Goal: Task Accomplishment & Management: Manage account settings

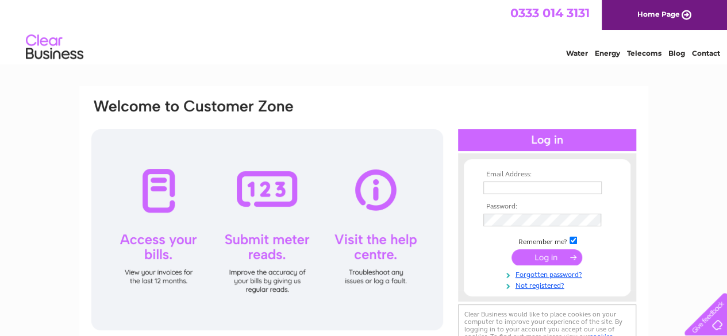
click at [566, 192] on input "text" at bounding box center [542, 188] width 118 height 13
type input "sallytse@rocketmail.com"
click at [552, 259] on input "submit" at bounding box center [546, 257] width 71 height 16
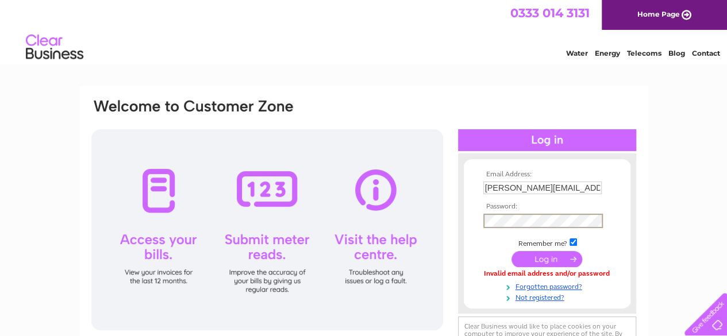
click at [550, 257] on input "submit" at bounding box center [546, 259] width 71 height 16
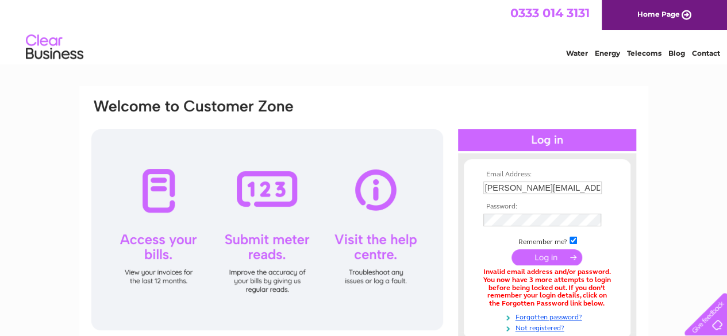
click at [638, 52] on link "Telecoms" at bounding box center [644, 53] width 34 height 9
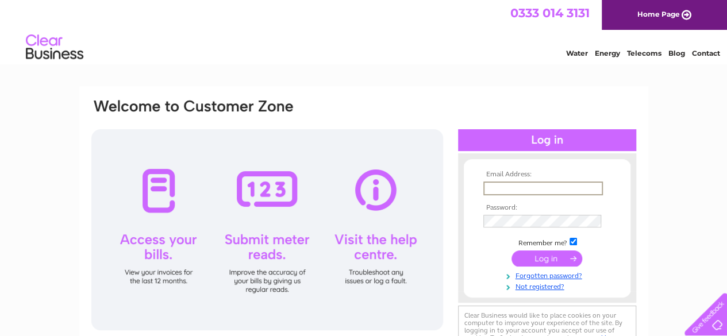
click at [543, 191] on input "text" at bounding box center [542, 189] width 119 height 14
type input "dragonkeung1964@gmail.com"
click at [546, 261] on input "submit" at bounding box center [546, 259] width 71 height 16
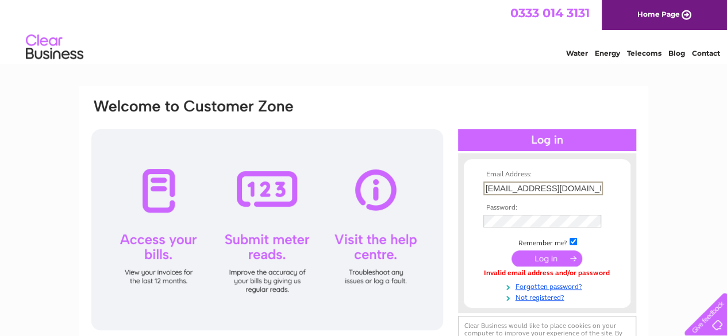
click at [553, 184] on input "dragonkeung1964@gmail.com" at bounding box center [542, 189] width 119 height 14
click at [552, 187] on input "dragonkeung1964@gmail.com" at bounding box center [542, 188] width 118 height 13
click at [631, 51] on link "Telecoms" at bounding box center [644, 53] width 34 height 9
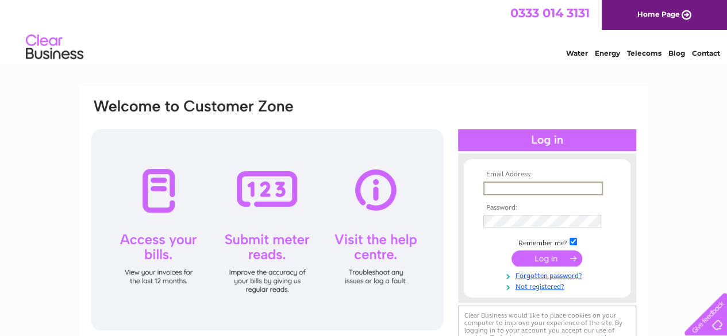
click at [552, 188] on input "text" at bounding box center [542, 189] width 119 height 14
type input "[EMAIL_ADDRESS][DOMAIN_NAME]"
click at [638, 49] on link "Telecoms" at bounding box center [644, 53] width 34 height 9
click at [565, 179] on td at bounding box center [546, 188] width 133 height 18
click at [559, 190] on input "text" at bounding box center [542, 189] width 119 height 14
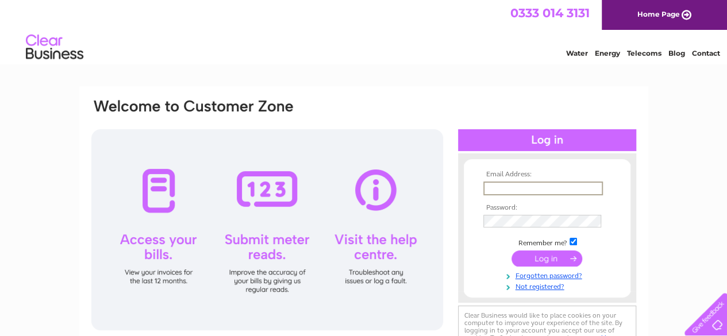
type input "[EMAIL_ADDRESS][DOMAIN_NAME]"
click at [545, 258] on input "submit" at bounding box center [546, 259] width 71 height 16
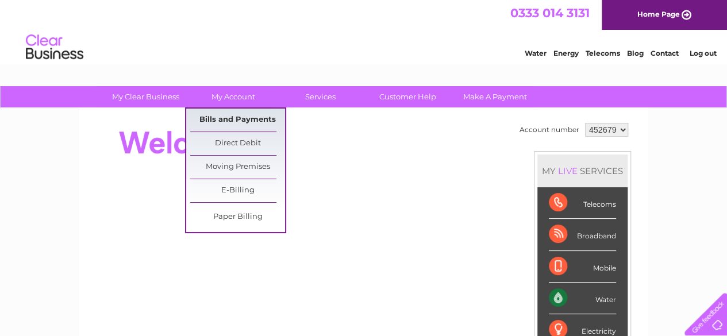
click at [234, 119] on link "Bills and Payments" at bounding box center [237, 120] width 95 height 23
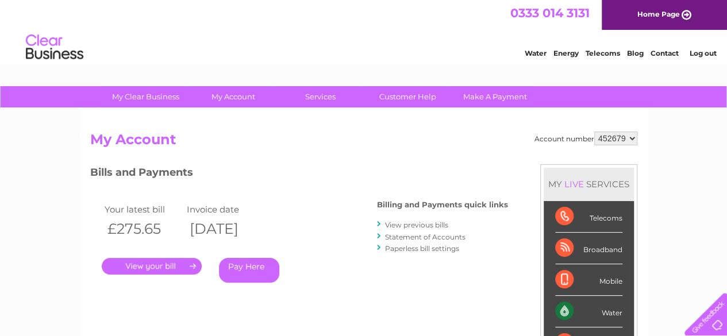
click at [390, 226] on link "View previous bills" at bounding box center [416, 225] width 63 height 9
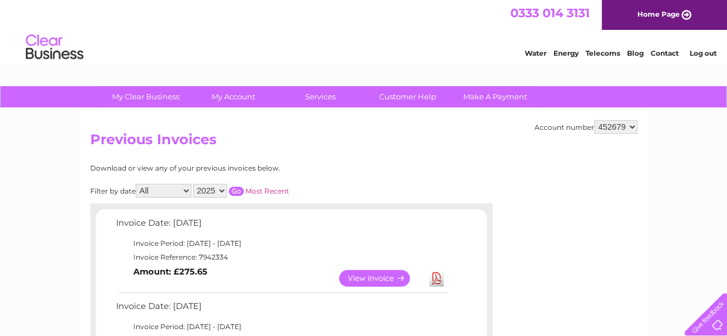
click at [373, 281] on link "View" at bounding box center [381, 278] width 84 height 17
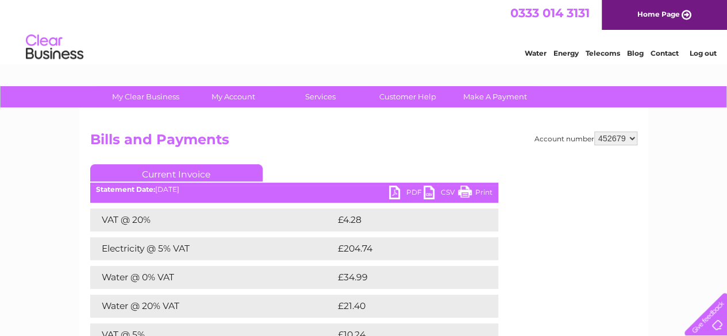
click at [400, 194] on link "PDF" at bounding box center [406, 194] width 34 height 17
click at [603, 55] on link "Telecoms" at bounding box center [602, 53] width 34 height 9
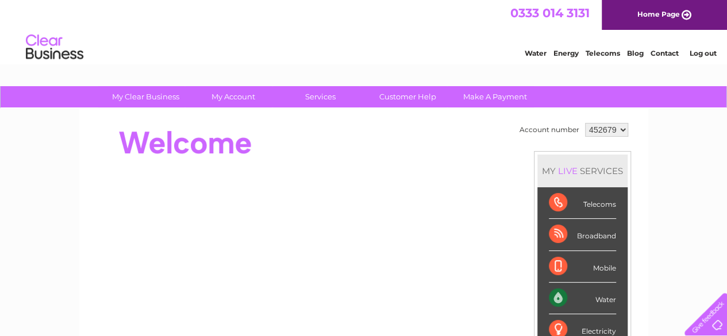
click at [595, 51] on link "Telecoms" at bounding box center [602, 53] width 34 height 9
click at [620, 131] on select "452679" at bounding box center [606, 130] width 43 height 14
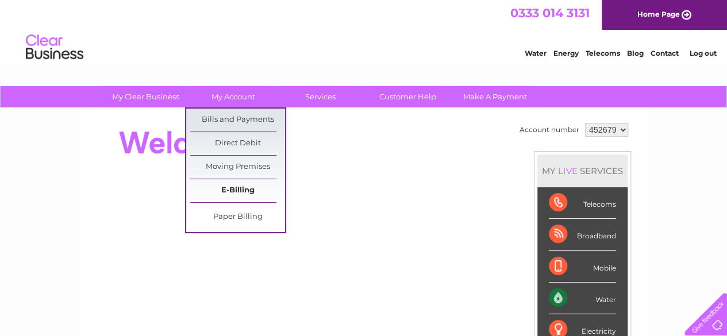
click at [219, 186] on link "E-Billing" at bounding box center [237, 190] width 95 height 23
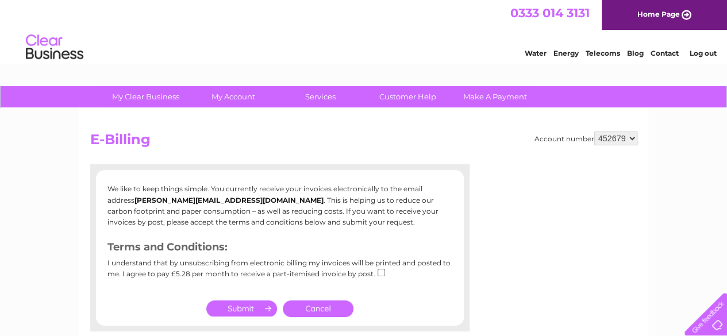
scroll to position [8, 0]
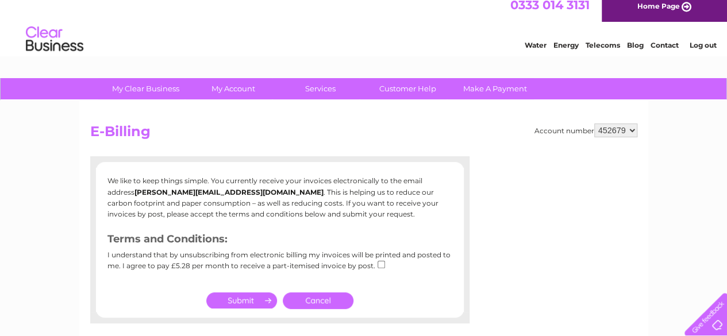
click at [695, 44] on link "Log out" at bounding box center [702, 45] width 27 height 9
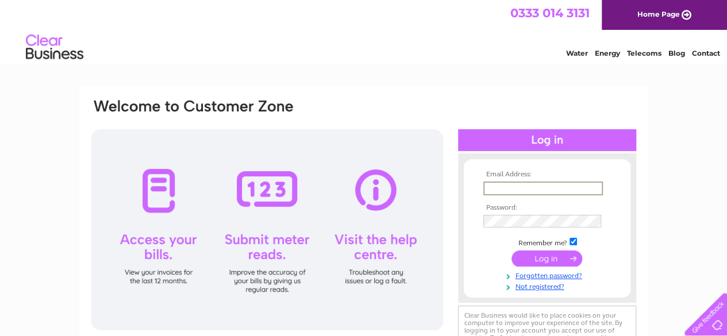
click at [560, 187] on input "text" at bounding box center [542, 189] width 119 height 14
type input "sallytse@rocketmail.com"
click at [536, 261] on input "submit" at bounding box center [546, 259] width 71 height 16
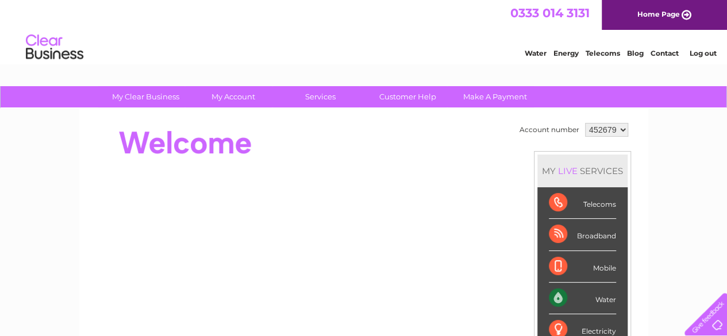
click at [699, 53] on link "Log out" at bounding box center [702, 53] width 27 height 9
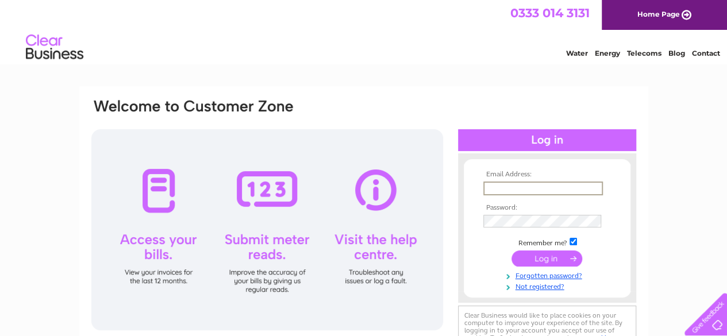
click at [561, 188] on input "text" at bounding box center [542, 189] width 119 height 14
type input "sallytse@rocketmail.com"
click at [538, 260] on input "submit" at bounding box center [546, 259] width 71 height 16
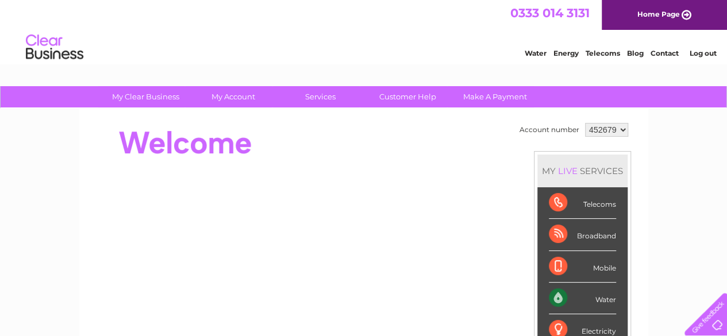
click at [621, 132] on select "452679" at bounding box center [606, 130] width 43 height 14
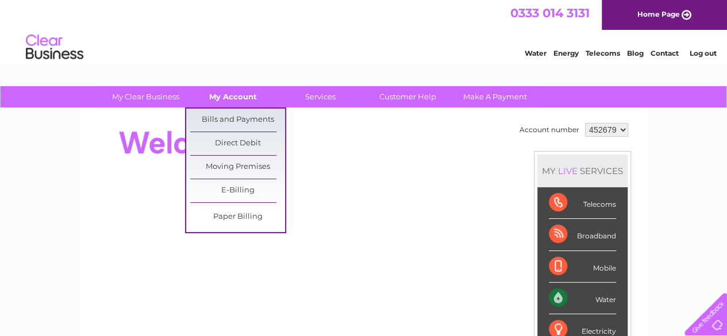
click at [236, 94] on link "My Account" at bounding box center [233, 96] width 95 height 21
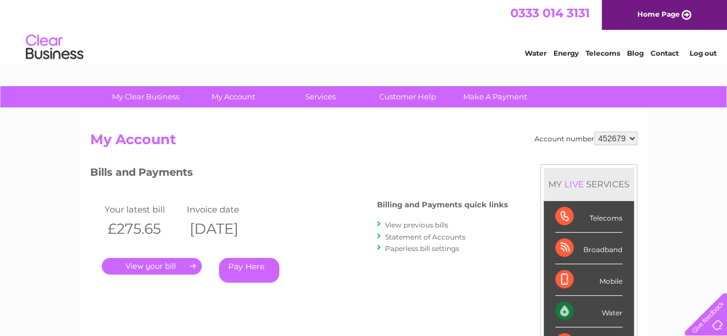
click at [245, 267] on link "Pay Here" at bounding box center [249, 270] width 60 height 25
click at [696, 51] on link "Log out" at bounding box center [702, 53] width 27 height 9
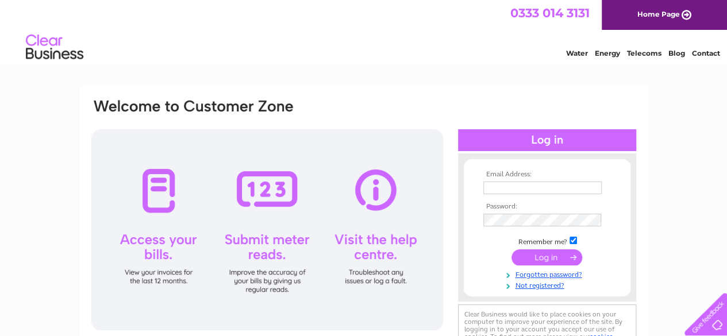
click at [573, 187] on input "text" at bounding box center [542, 188] width 118 height 13
type input "[PERSON_NAME][EMAIL_ADDRESS][DOMAIN_NAME]"
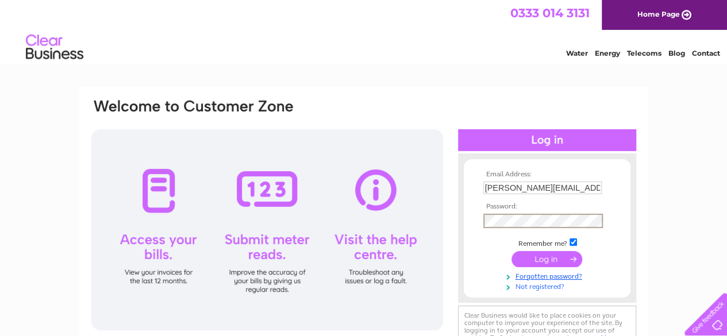
click at [553, 287] on link "Not registered?" at bounding box center [548, 285] width 130 height 11
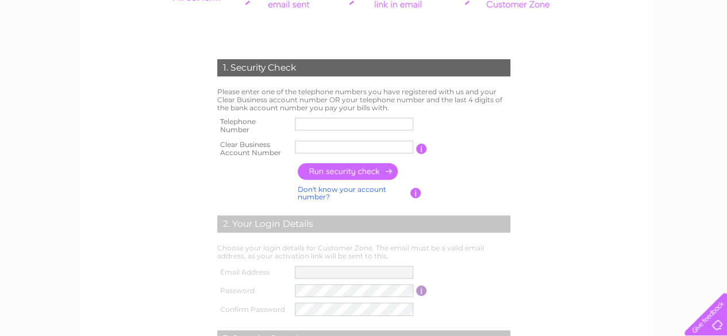
scroll to position [188, 0]
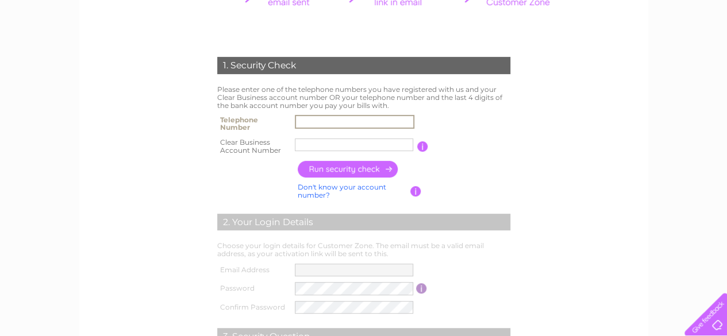
click at [379, 120] on input "text" at bounding box center [354, 122] width 119 height 14
type input "01555841212"
click at [368, 144] on input "text" at bounding box center [354, 145] width 119 height 14
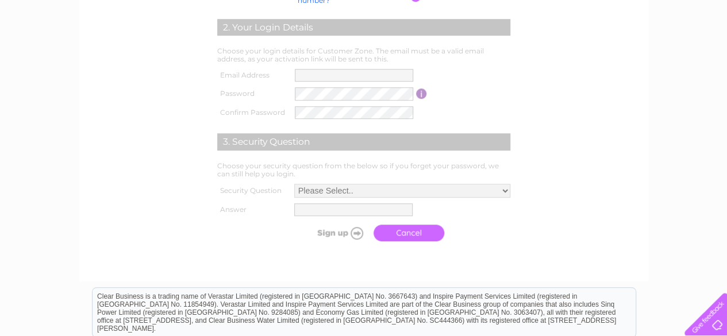
scroll to position [384, 0]
type input "30318797"
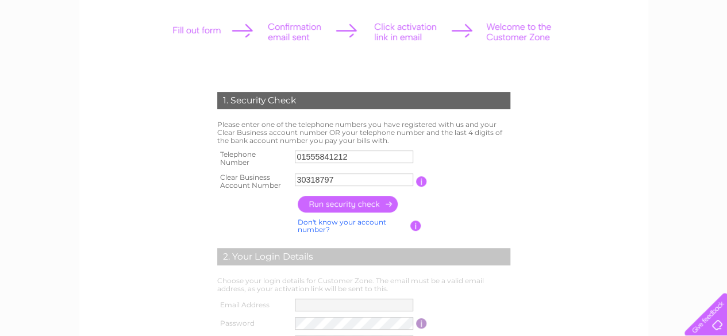
scroll to position [169, 0]
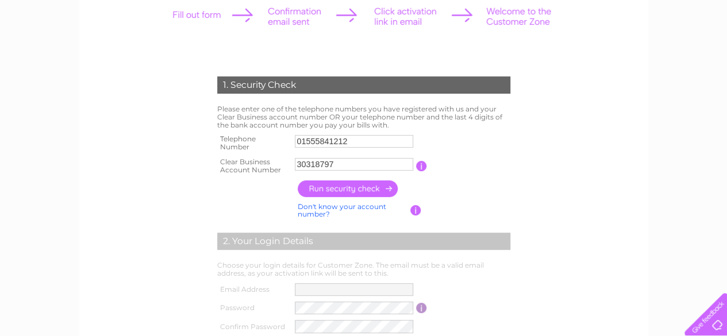
click at [370, 185] on input "button" at bounding box center [348, 188] width 101 height 17
type input "**********"
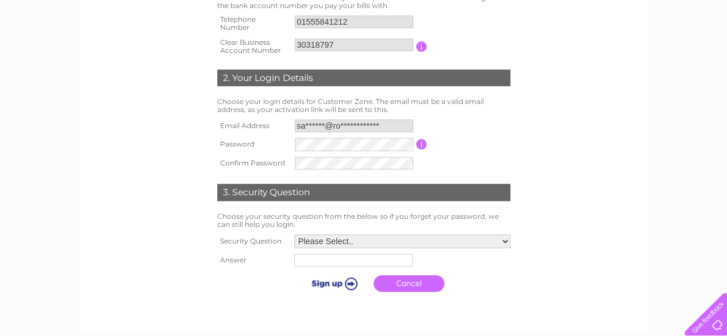
scroll to position [289, 0]
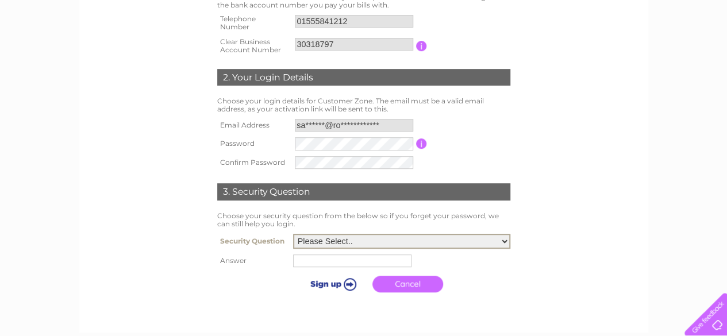
click at [503, 245] on select "Please Select.. In what town or city was your first job? In what town or city d…" at bounding box center [401, 241] width 217 height 15
select select "1"
click at [293, 234] on select "Please Select.. In what town or city was your first job? In what town or city d…" at bounding box center [401, 241] width 217 height 15
click at [379, 268] on td at bounding box center [402, 260] width 222 height 20
type input "biggar"
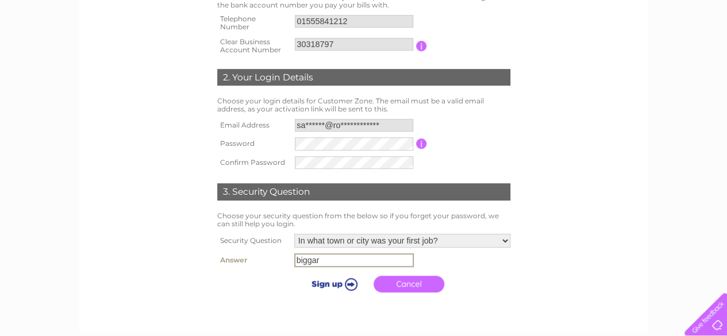
click at [335, 286] on input "submit" at bounding box center [332, 284] width 71 height 16
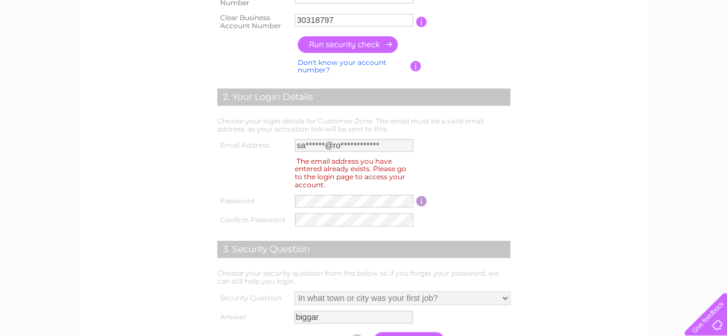
scroll to position [314, 0]
click at [391, 155] on div "The email address you have entered already exists. Please go to the login page …" at bounding box center [350, 172] width 111 height 36
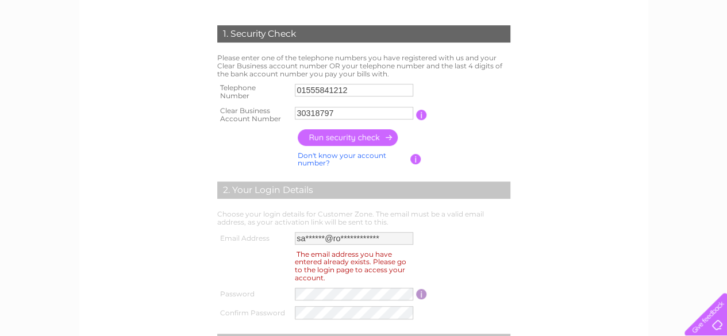
scroll to position [216, 0]
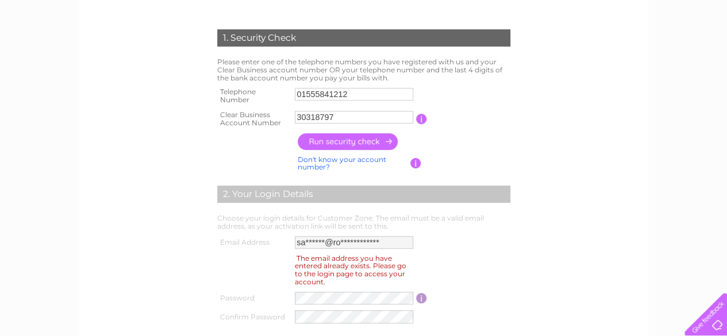
click at [350, 137] on input "button" at bounding box center [348, 141] width 101 height 17
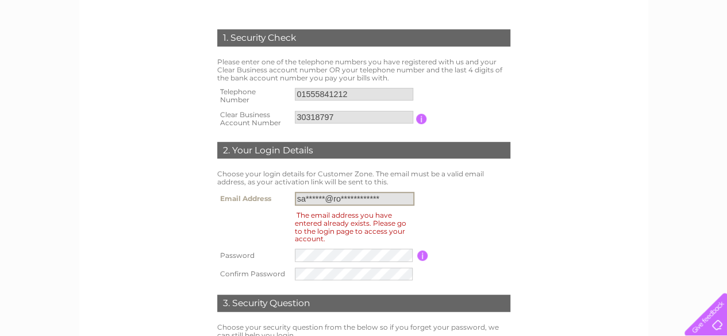
click at [389, 200] on input "**********" at bounding box center [354, 199] width 119 height 14
click at [382, 198] on input "**********" at bounding box center [354, 199] width 119 height 14
click at [298, 202] on input "**********" at bounding box center [354, 199] width 119 height 14
click at [387, 198] on input "**********" at bounding box center [354, 199] width 119 height 14
click at [386, 196] on input "**********" at bounding box center [354, 199] width 119 height 14
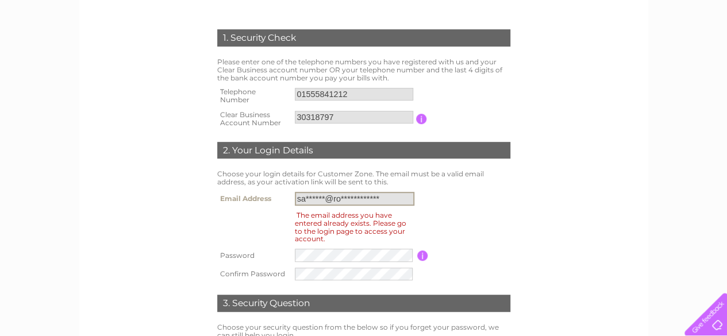
click at [359, 196] on input "**********" at bounding box center [354, 199] width 119 height 14
click at [392, 198] on input "**********" at bounding box center [354, 199] width 119 height 14
click at [380, 198] on input "**********" at bounding box center [354, 199] width 119 height 14
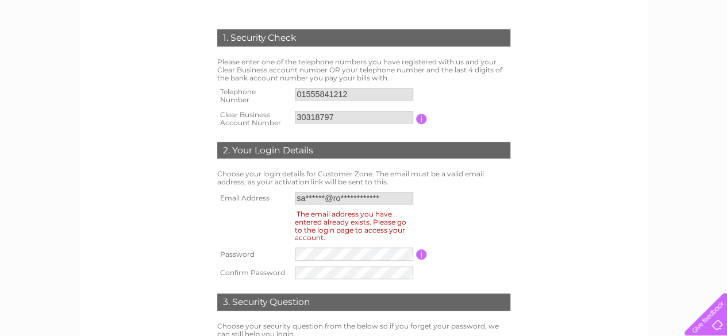
click at [340, 231] on div "The email address you have entered already exists. Please go to the login page …" at bounding box center [350, 226] width 111 height 36
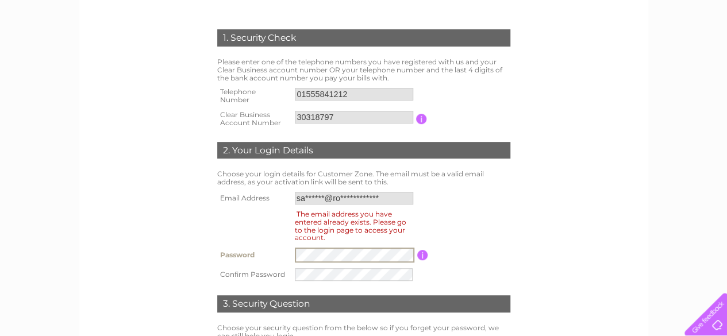
click at [345, 232] on div "The email address you have entered already exists. Please go to the login page …" at bounding box center [350, 226] width 111 height 36
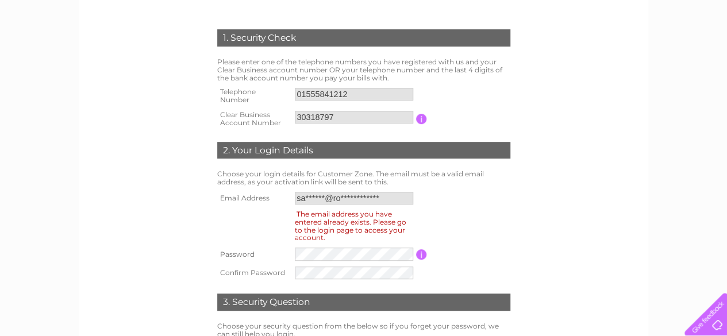
click at [345, 234] on div "The email address you have entered already exists. Please go to the login page …" at bounding box center [350, 226] width 111 height 36
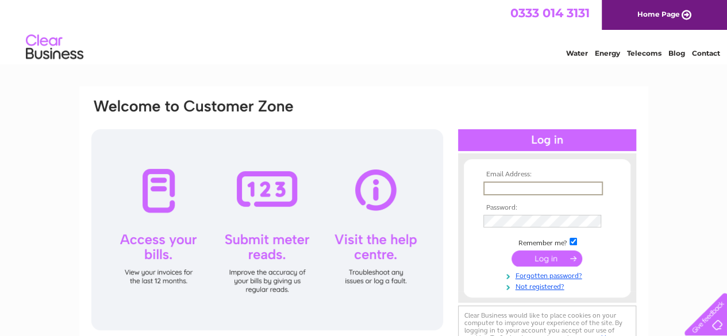
click at [539, 187] on input "text" at bounding box center [542, 189] width 119 height 14
type input "[EMAIL_ADDRESS][DOMAIN_NAME]"
click at [539, 257] on input "submit" at bounding box center [546, 257] width 71 height 16
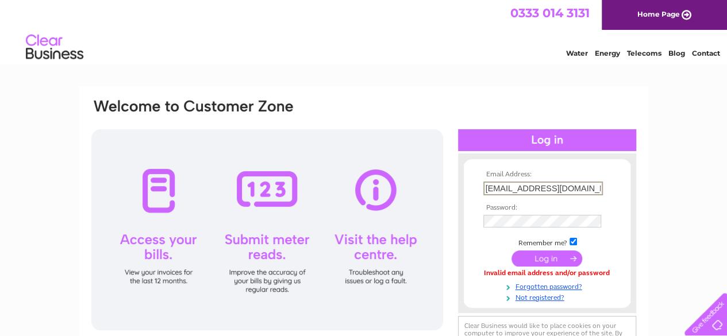
click at [581, 188] on input "[EMAIL_ADDRESS][DOMAIN_NAME]" at bounding box center [542, 189] width 119 height 14
drag, startPoint x: 581, startPoint y: 188, endPoint x: 470, endPoint y: 185, distance: 111.5
click at [470, 185] on form "Email Address: redonion119@outlook.com Password:" at bounding box center [547, 236] width 167 height 131
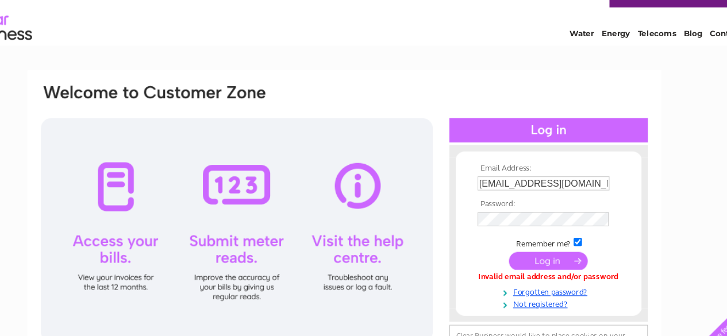
click at [549, 262] on input "submit" at bounding box center [546, 257] width 71 height 16
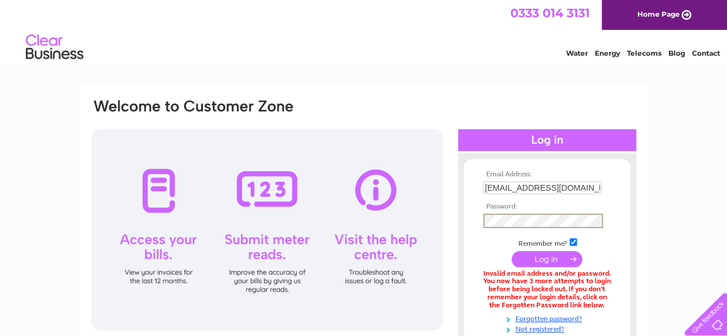
click at [547, 261] on input "submit" at bounding box center [546, 259] width 71 height 16
click at [187, 329] on div at bounding box center [267, 229] width 352 height 201
click at [554, 264] on input "submit" at bounding box center [546, 259] width 71 height 16
click at [548, 262] on input "submit" at bounding box center [546, 259] width 71 height 16
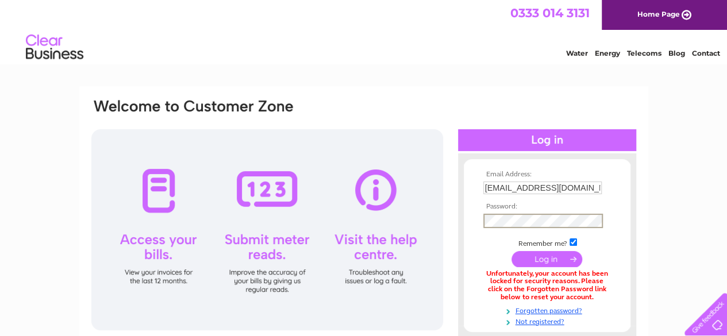
click at [187, 314] on div at bounding box center [267, 229] width 352 height 201
click at [545, 258] on input "submit" at bounding box center [546, 259] width 71 height 16
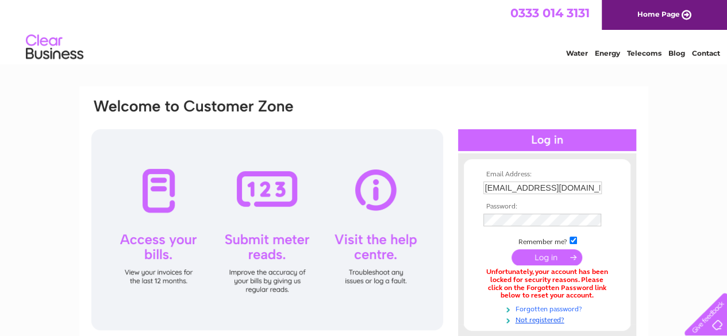
click at [539, 310] on link "Forgotten password?" at bounding box center [548, 308] width 130 height 11
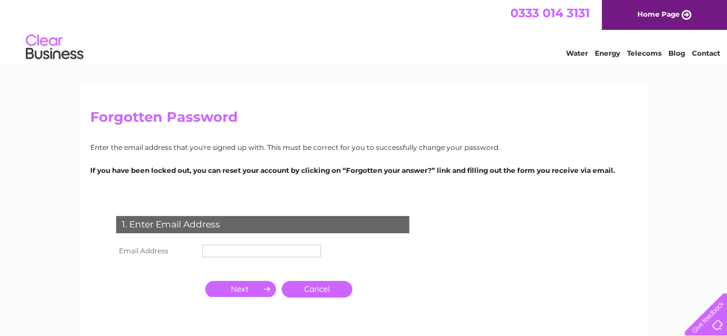
click at [270, 250] on input "text" at bounding box center [261, 251] width 118 height 13
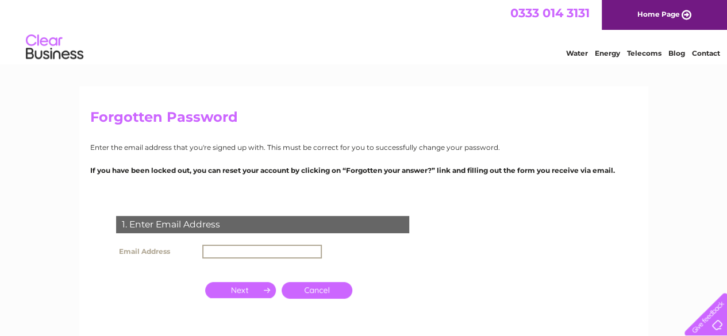
type input "[PERSON_NAME][EMAIL_ADDRESS][DOMAIN_NAME]"
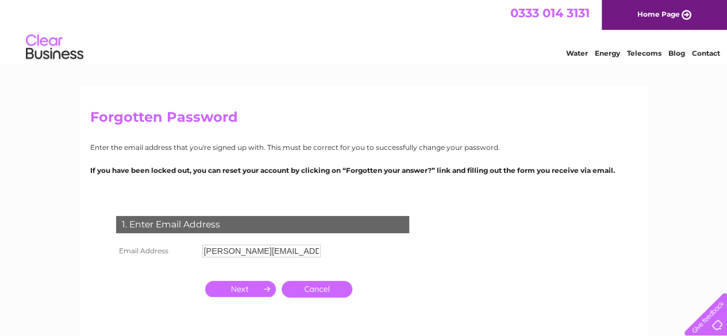
click at [253, 289] on input "button" at bounding box center [240, 289] width 71 height 16
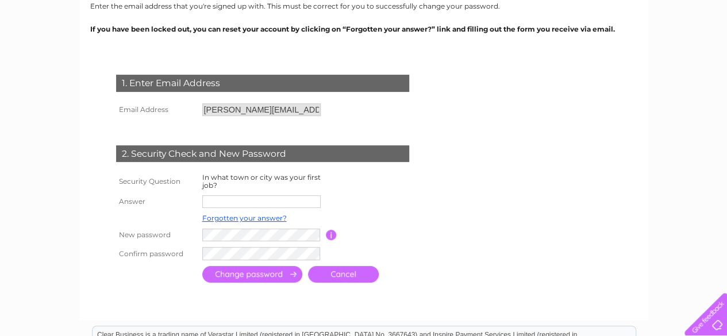
scroll to position [144, 0]
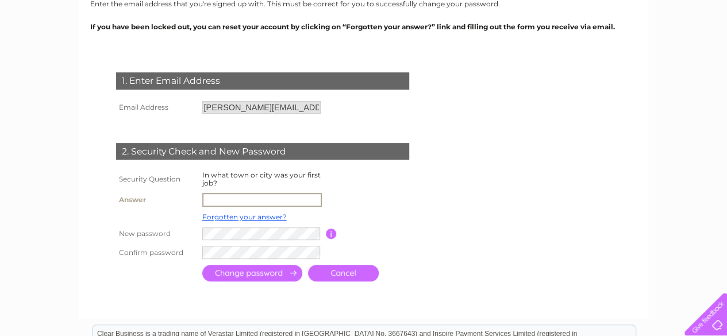
click at [295, 198] on input "text" at bounding box center [261, 200] width 119 height 14
type input "biggar"
click at [270, 273] on input "submit" at bounding box center [252, 273] width 100 height 17
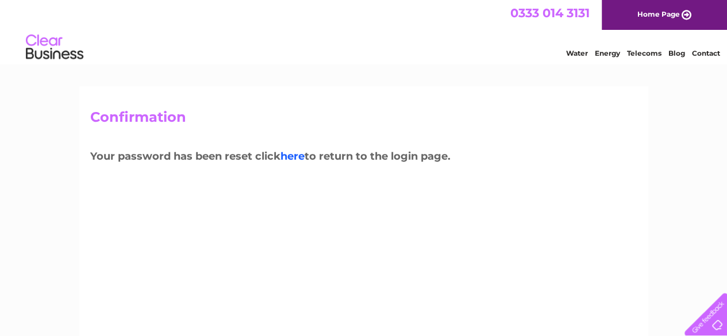
click at [299, 158] on link "here" at bounding box center [292, 156] width 24 height 13
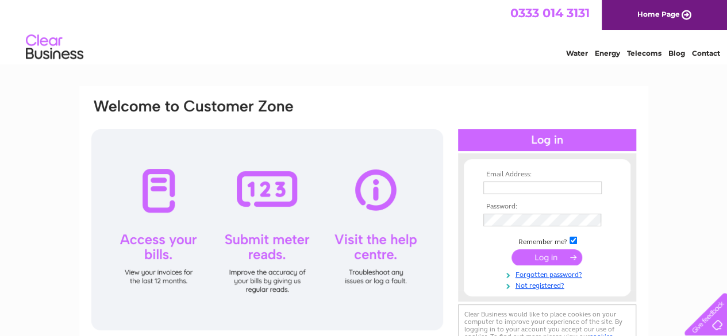
click at [487, 186] on input "text" at bounding box center [542, 188] width 118 height 13
type input "sallytse@rocketmail.com"
click at [545, 259] on input "submit" at bounding box center [546, 257] width 71 height 16
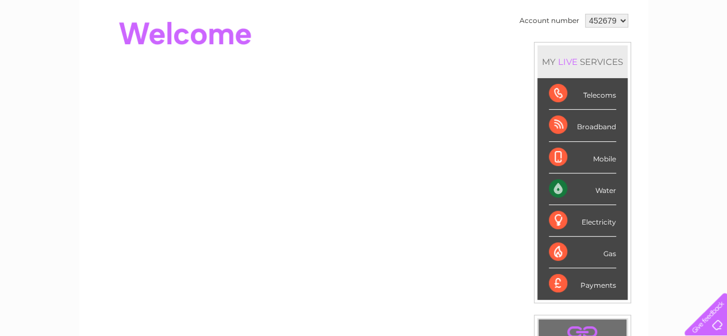
scroll to position [111, 0]
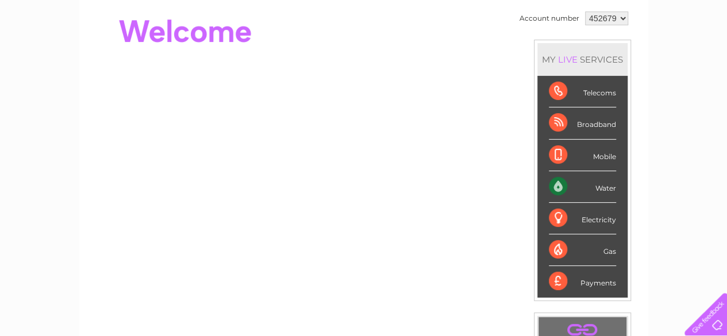
click at [620, 20] on select "452679" at bounding box center [606, 18] width 43 height 14
click at [622, 17] on select "452679" at bounding box center [606, 18] width 43 height 14
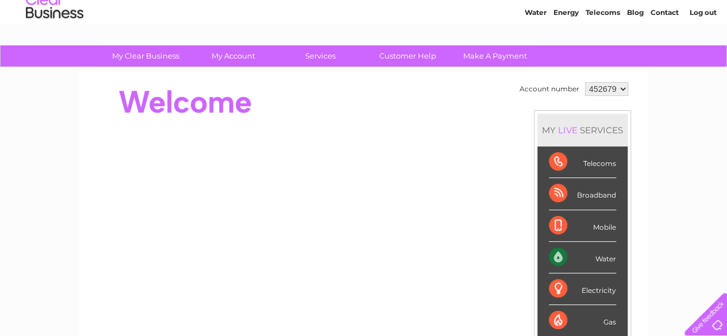
scroll to position [0, 0]
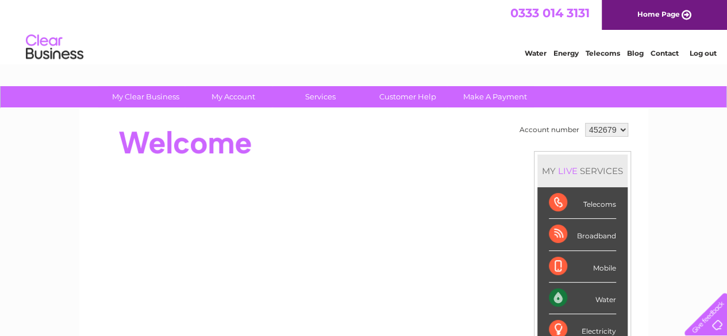
drag, startPoint x: 730, startPoint y: 86, endPoint x: 719, endPoint y: 18, distance: 68.8
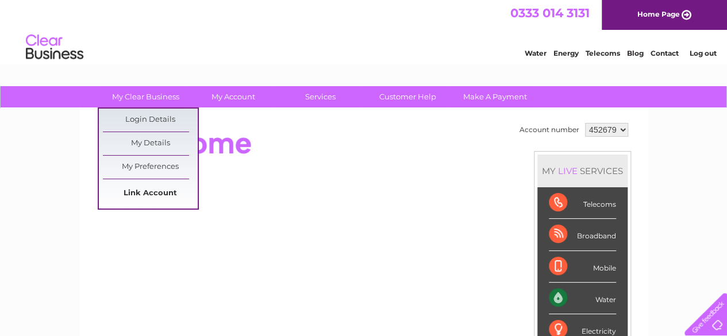
click at [165, 195] on link "Link Account" at bounding box center [150, 193] width 95 height 23
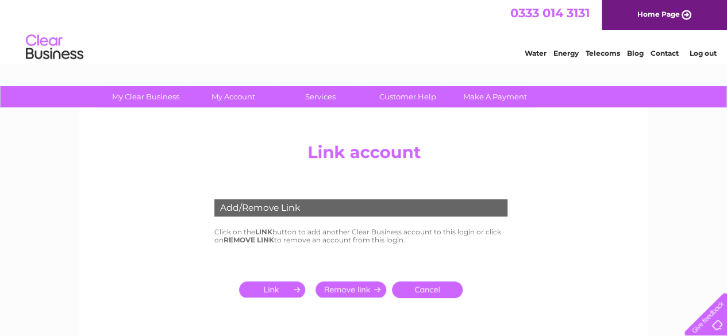
click at [269, 291] on input "submit" at bounding box center [274, 289] width 71 height 16
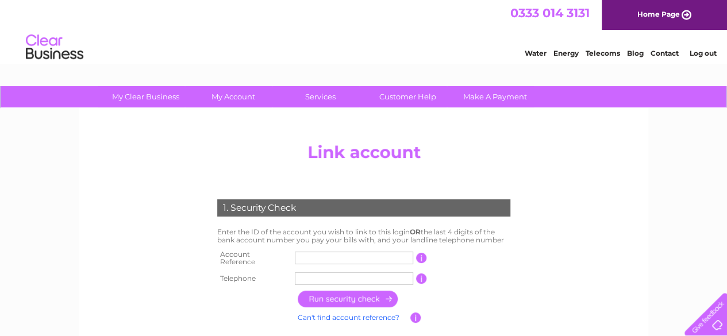
click at [307, 254] on input "text" at bounding box center [354, 258] width 118 height 13
type input "30318797"
click at [357, 279] on input "text" at bounding box center [354, 278] width 118 height 13
type input "01555841212"
click at [352, 299] on input "button" at bounding box center [348, 299] width 101 height 17
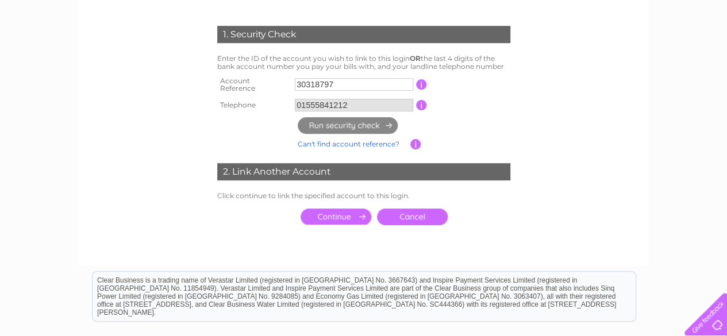
scroll to position [176, 0]
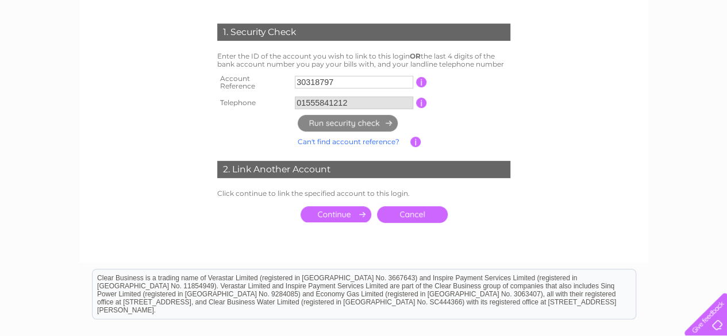
click at [346, 213] on input "submit" at bounding box center [335, 214] width 71 height 16
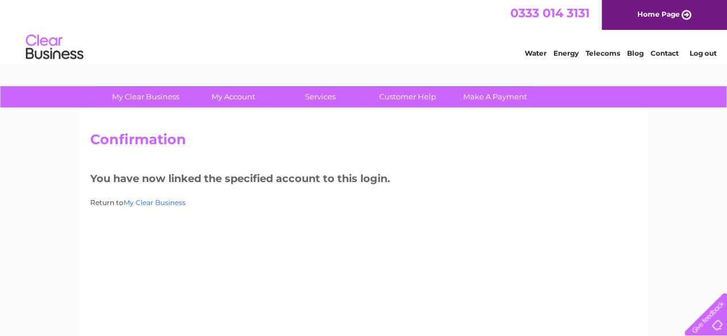
click at [163, 203] on link "My Clear Business" at bounding box center [155, 202] width 62 height 9
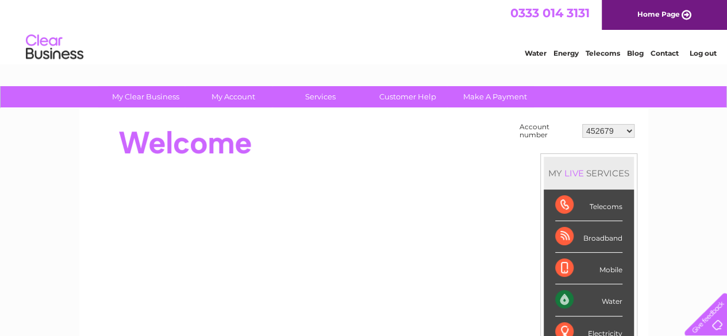
click at [631, 128] on select "452679 30318797" at bounding box center [608, 131] width 52 height 14
select select "30318797"
click at [582, 124] on select "452679 30318797" at bounding box center [608, 131] width 52 height 14
click at [625, 161] on div "MY LIVE SERVICES" at bounding box center [588, 173] width 90 height 33
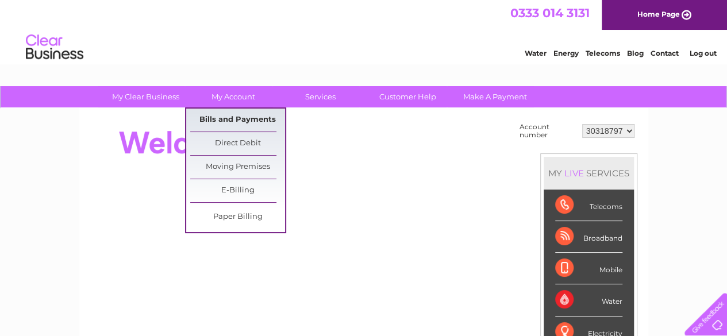
click at [231, 122] on link "Bills and Payments" at bounding box center [237, 120] width 95 height 23
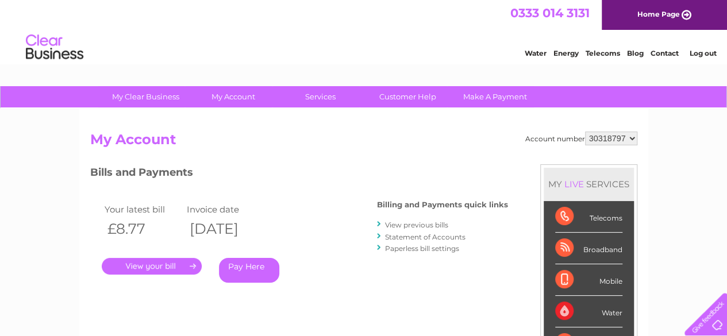
click at [169, 265] on link "." at bounding box center [152, 266] width 100 height 17
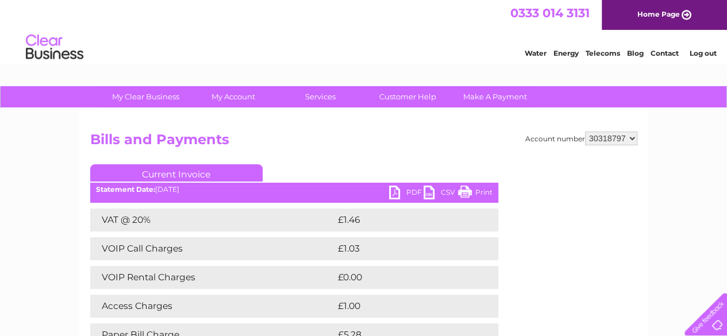
click at [406, 191] on link "PDF" at bounding box center [406, 194] width 34 height 17
